Goal: Go to known website: Access a specific website the user already knows

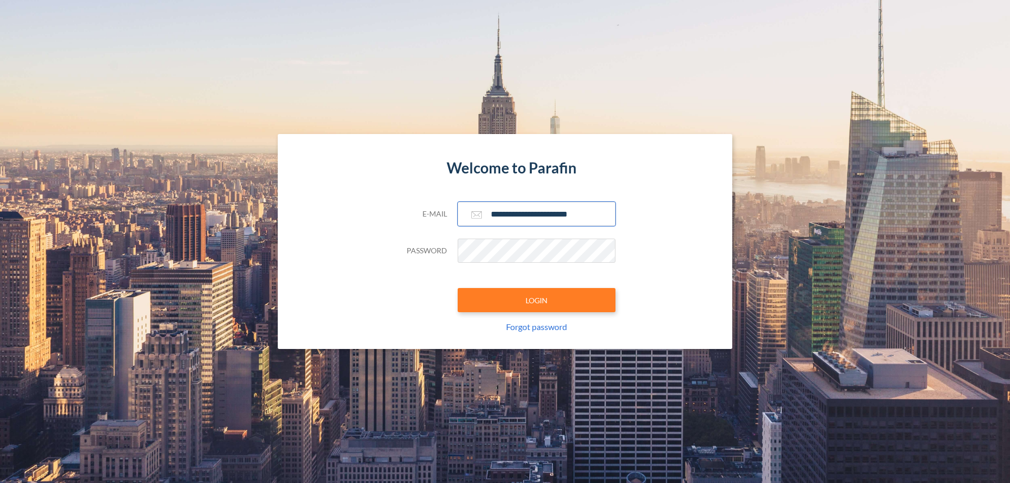
type input "**********"
click at [536, 300] on button "LOGIN" at bounding box center [537, 300] width 158 height 24
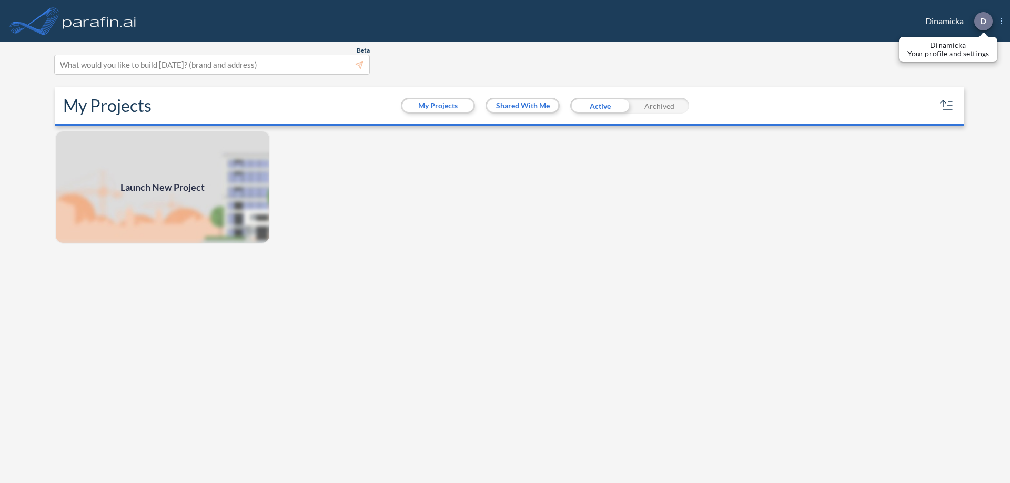
click at [982, 21] on p "D" at bounding box center [983, 20] width 6 height 9
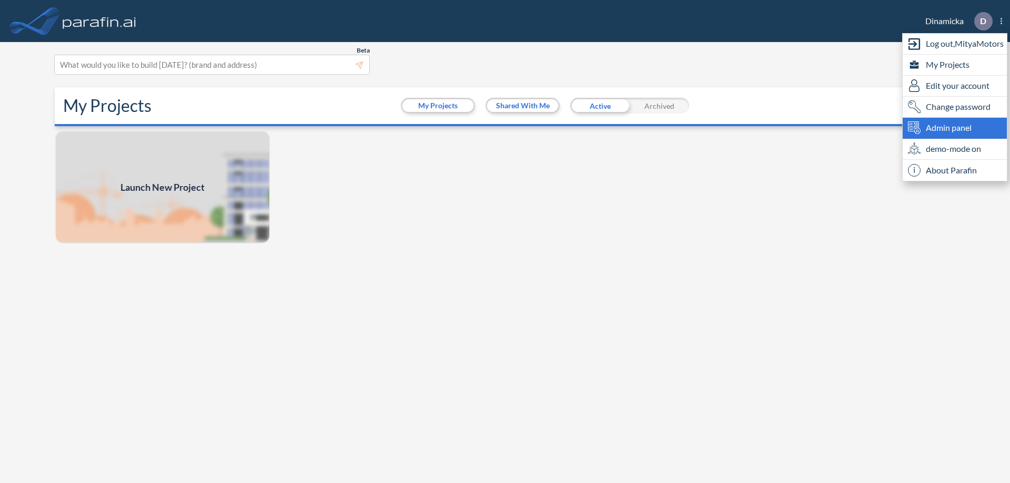
click at [954, 128] on span "Admin panel" at bounding box center [949, 127] width 46 height 13
